Goal: Transaction & Acquisition: Download file/media

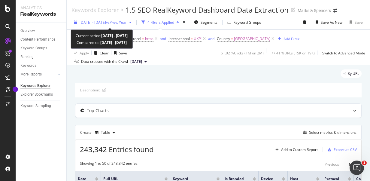
click at [120, 23] on span "vs Prev. Year" at bounding box center [116, 22] width 21 height 5
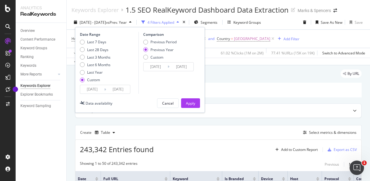
click at [97, 89] on input "[DATE]" at bounding box center [92, 89] width 24 height 8
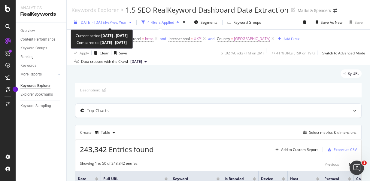
click at [101, 20] on span "[DATE] - [DATE]" at bounding box center [93, 22] width 26 height 5
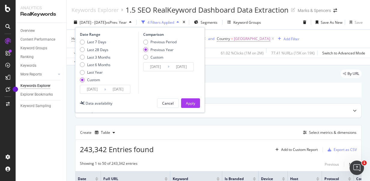
click at [108, 89] on input "[DATE]" at bounding box center [118, 89] width 24 height 8
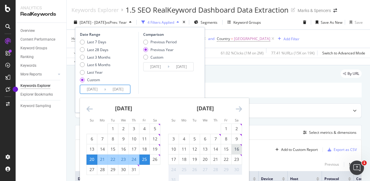
click at [237, 151] on div "16" at bounding box center [237, 149] width 10 height 6
type input "[DATE]"
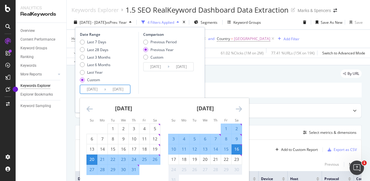
click at [113, 85] on input "[DATE]" at bounding box center [118, 89] width 24 height 8
click at [240, 157] on div "23" at bounding box center [237, 159] width 10 height 6
type input "[DATE]"
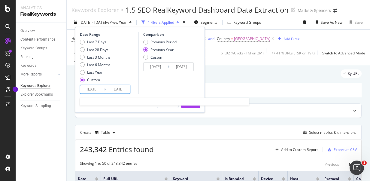
click at [86, 88] on input "[DATE]" at bounding box center [92, 89] width 24 height 8
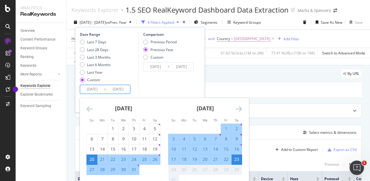
click at [236, 152] on div "16" at bounding box center [237, 149] width 10 height 6
type input "[DATE]"
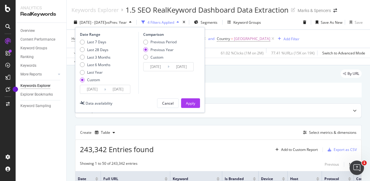
click at [129, 79] on div "Last 7 Days Last 28 Days Last 3 Months Last 6 Months Last Year Custom" at bounding box center [108, 61] width 57 height 45
click at [187, 106] on div "Apply" at bounding box center [190, 103] width 9 height 9
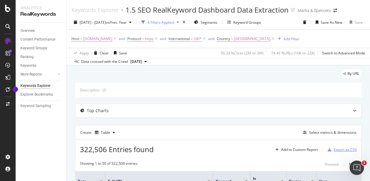
click at [334, 147] on div "Export as CSV" at bounding box center [345, 149] width 23 height 5
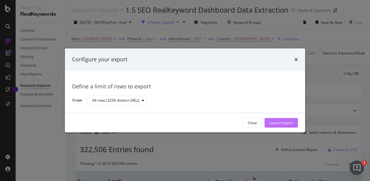
click at [275, 123] on div "Launch Export" at bounding box center [282, 122] width 24 height 5
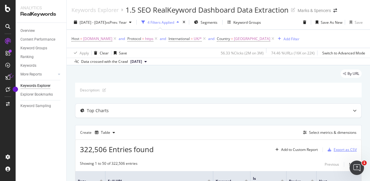
click at [337, 153] on div "Export as CSV" at bounding box center [342, 149] width 32 height 9
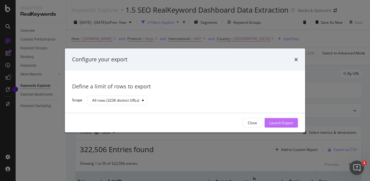
click at [280, 124] on div "Launch Export" at bounding box center [282, 122] width 24 height 5
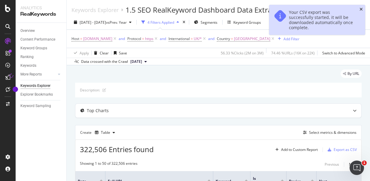
click at [362, 9] on icon "close toast" at bounding box center [361, 9] width 3 height 4
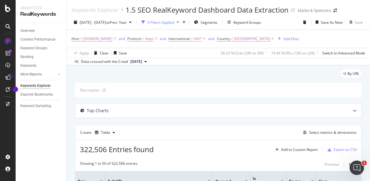
click at [357, 10] on div "Keywords Explorer 1.5 SEO RealKeyword Dashboard Data Extraction Marks & Spencers" at bounding box center [219, 7] width 304 height 15
click at [354, 13] on div "Keywords Explorer 1.5 SEO RealKeyword Dashboard Data Extraction Marks & Spencers" at bounding box center [219, 7] width 304 height 15
click at [194, 2] on div "Keywords Explorer 1.5 SEO RealKeyword Dashboard Data Extraction Marks & Spencers" at bounding box center [219, 7] width 304 height 15
